Goal: Transaction & Acquisition: Purchase product/service

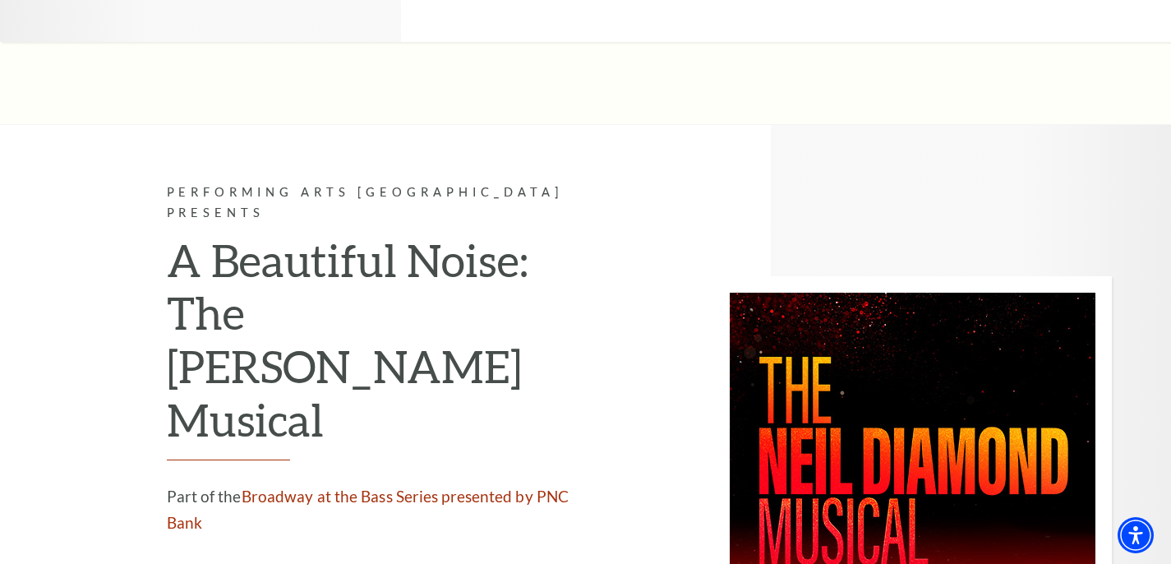
scroll to position [3476, 0]
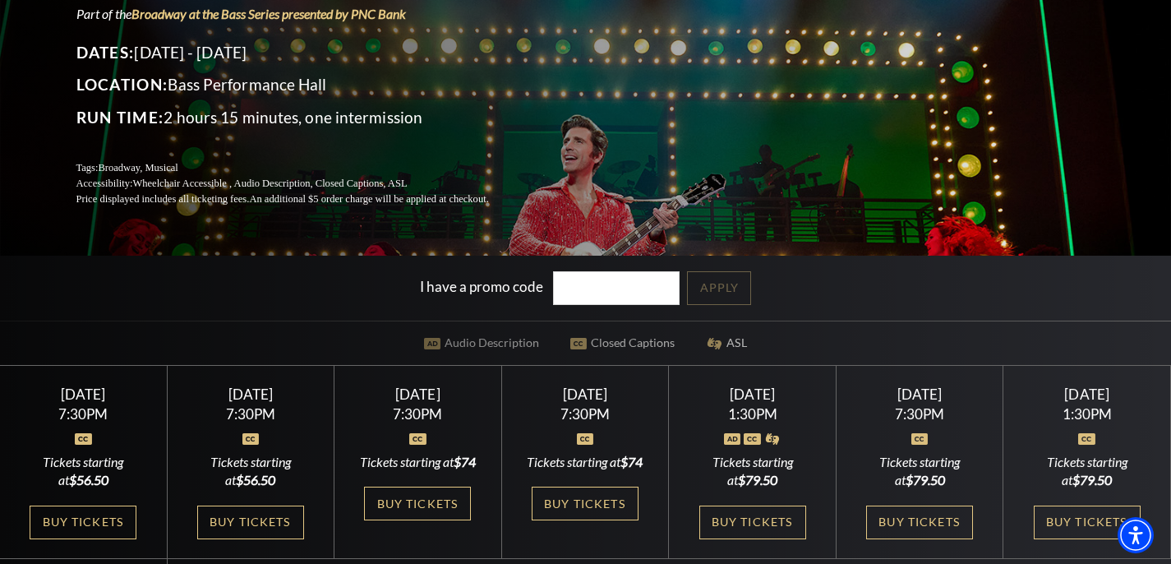
scroll to position [365, 0]
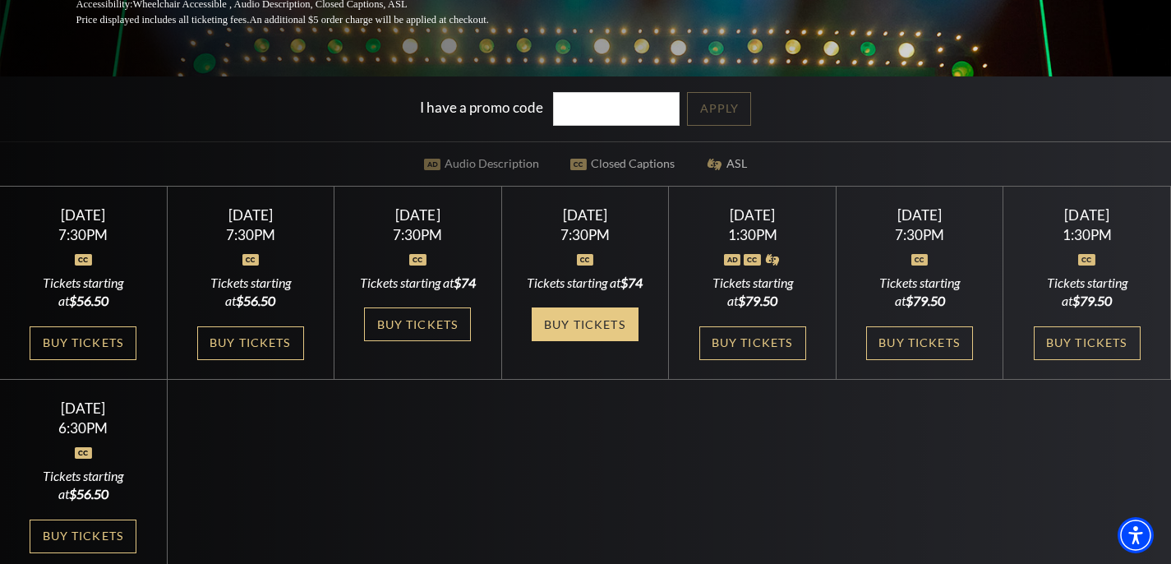
click at [627, 322] on link "Buy Tickets" at bounding box center [585, 324] width 107 height 34
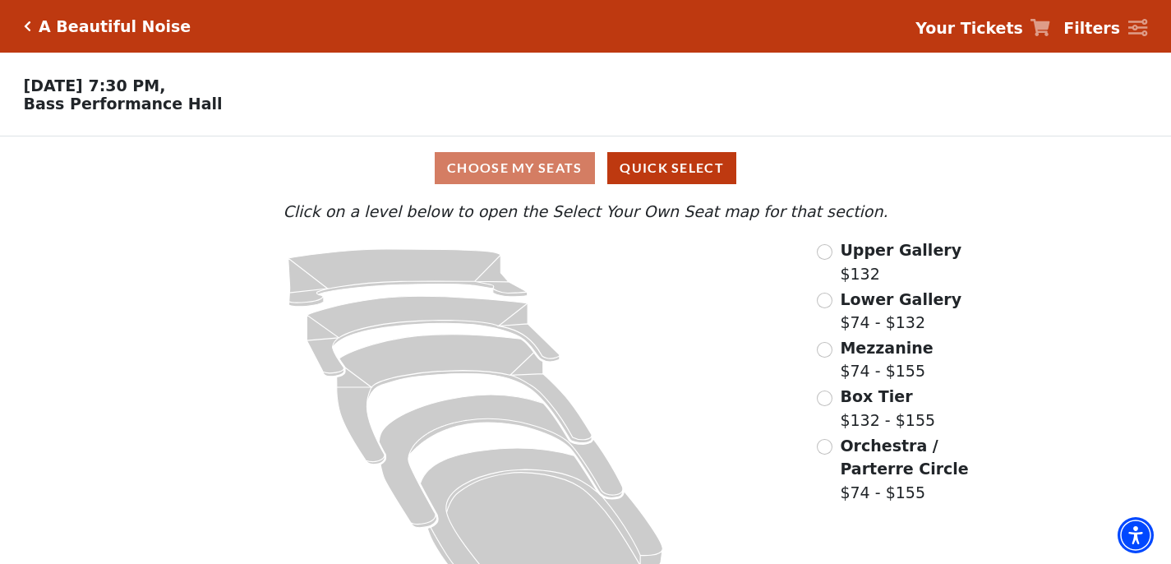
scroll to position [40, 0]
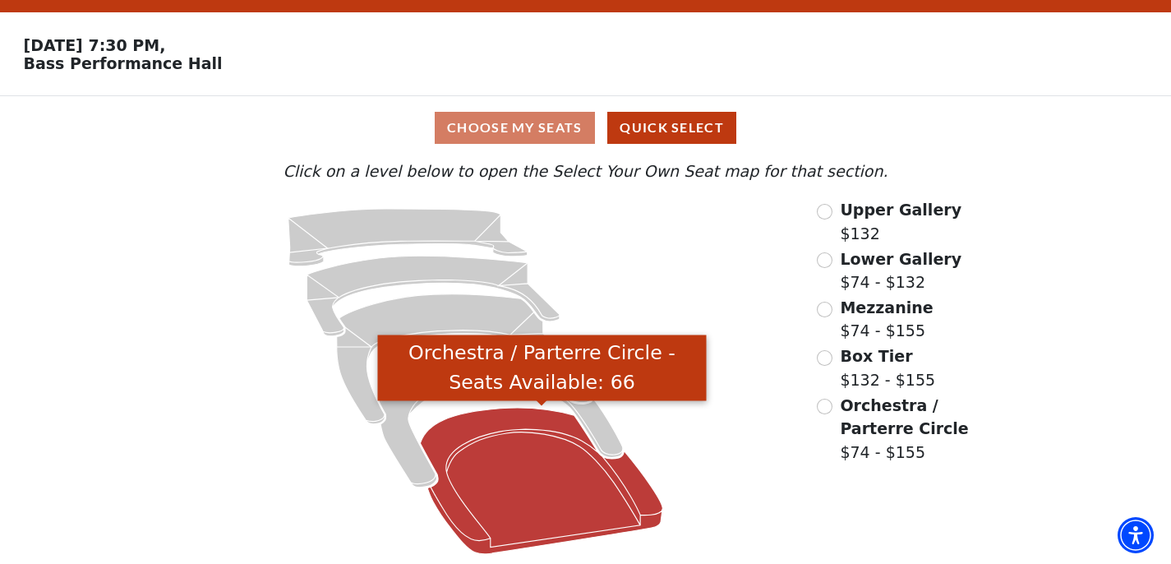
click at [563, 504] on icon "Orchestra / Parterre Circle - Seats Available: 66" at bounding box center [542, 481] width 242 height 146
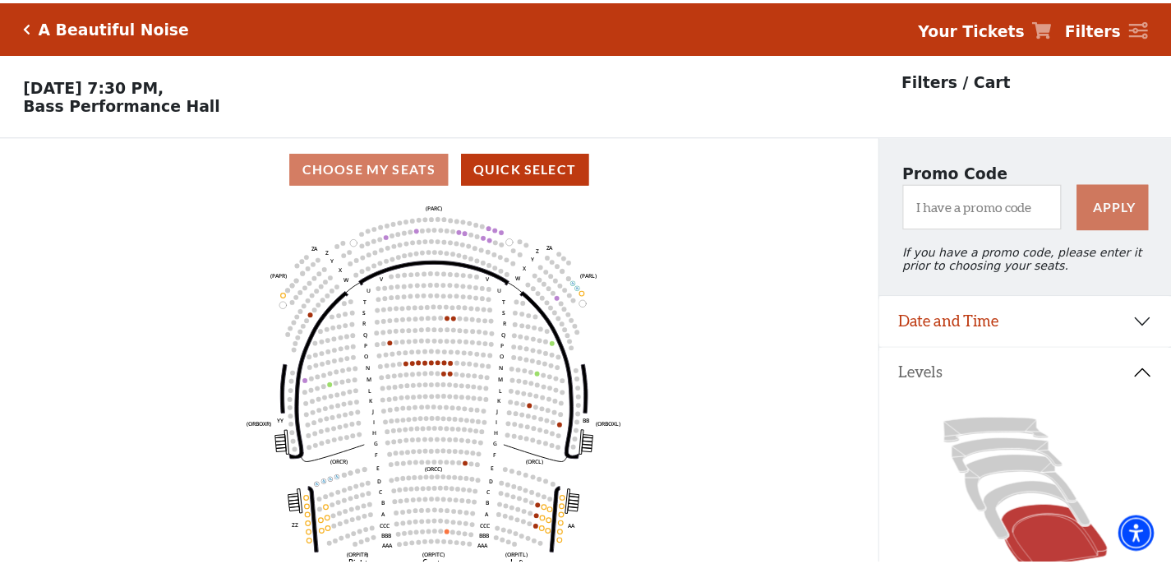
scroll to position [76, 0]
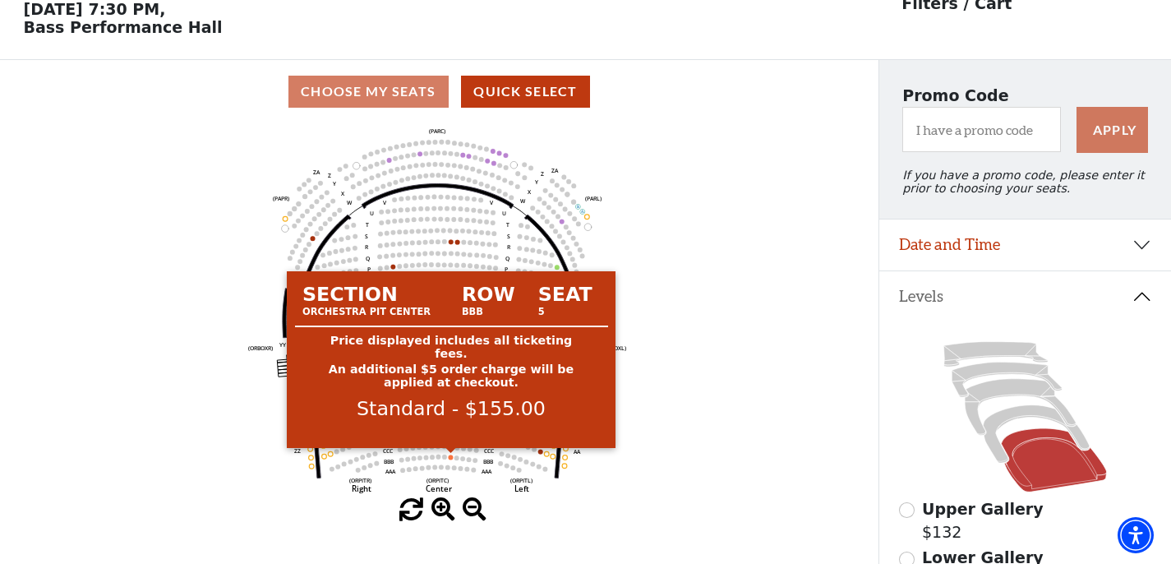
click at [452, 456] on circle at bounding box center [451, 457] width 5 height 5
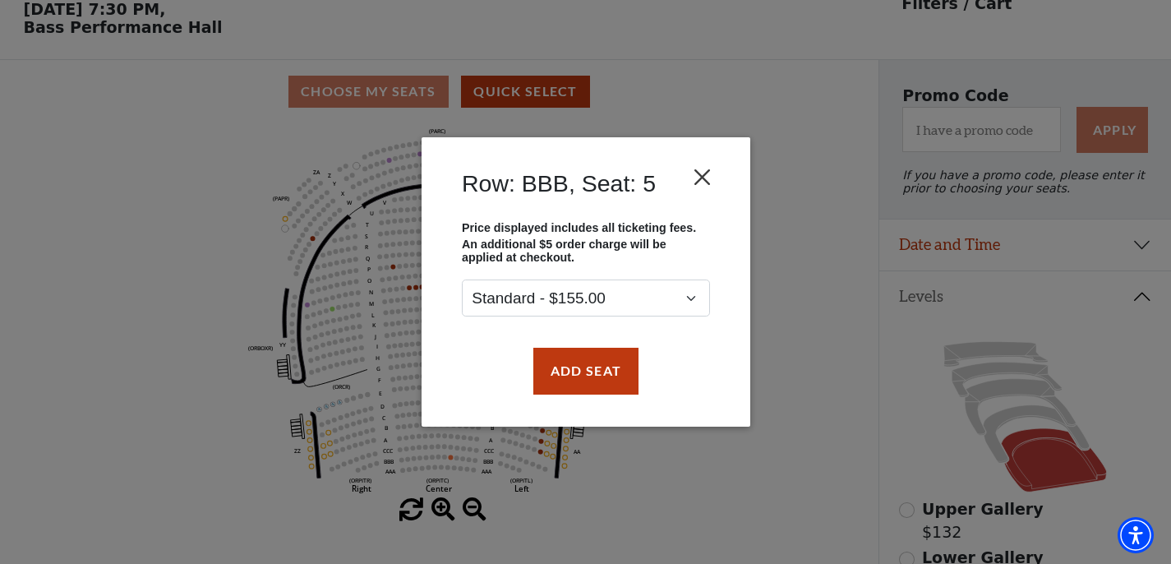
click at [704, 162] on button "Close" at bounding box center [701, 177] width 31 height 31
